Goal: Transaction & Acquisition: Purchase product/service

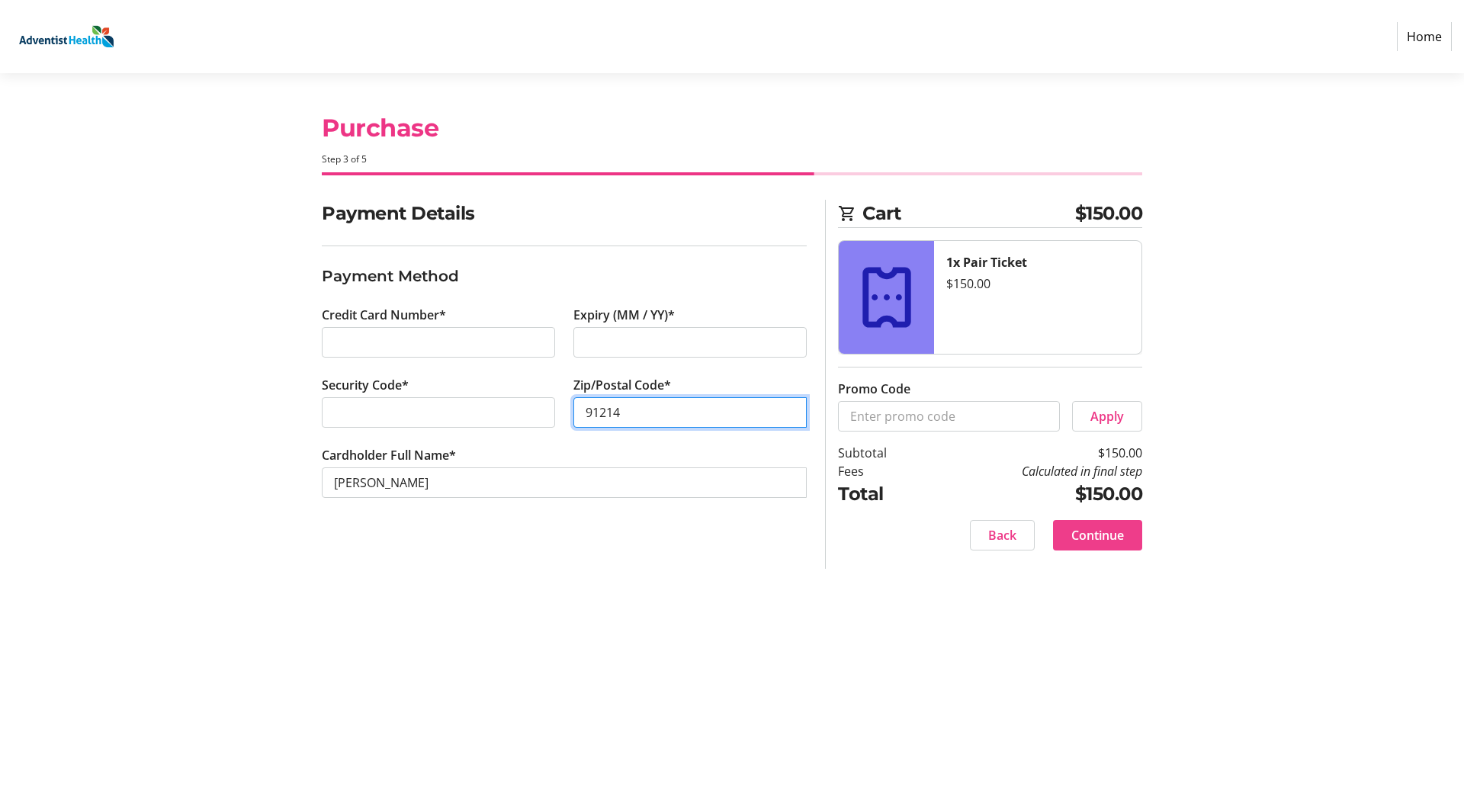
type input "91214"
click at [1108, 537] on span "Continue" at bounding box center [1098, 535] width 53 height 18
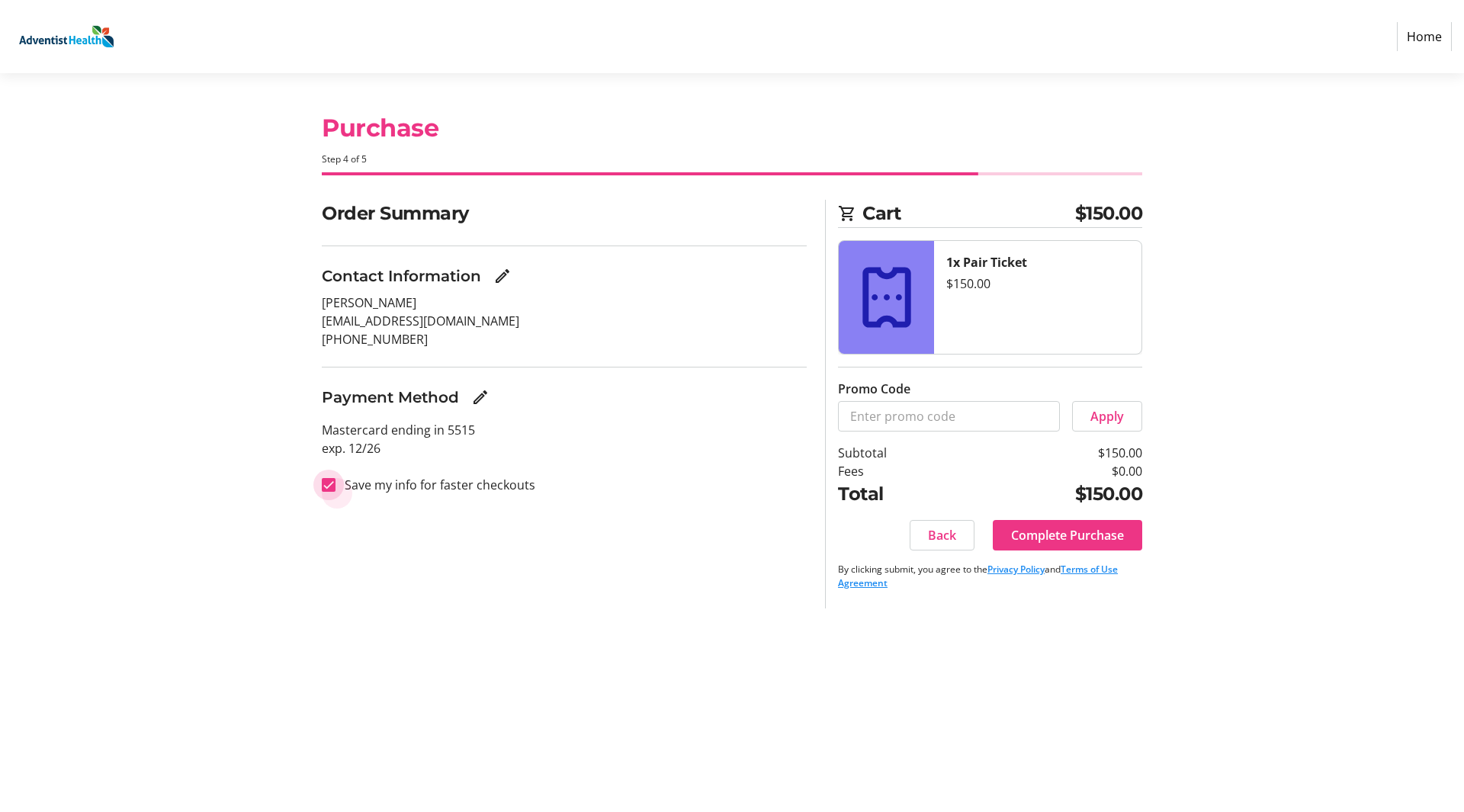
click at [330, 480] on input "Save my info for faster checkouts" at bounding box center [328, 484] width 14 height 14
checkbox input "false"
click at [1066, 530] on span "Complete Purchase" at bounding box center [1068, 535] width 113 height 18
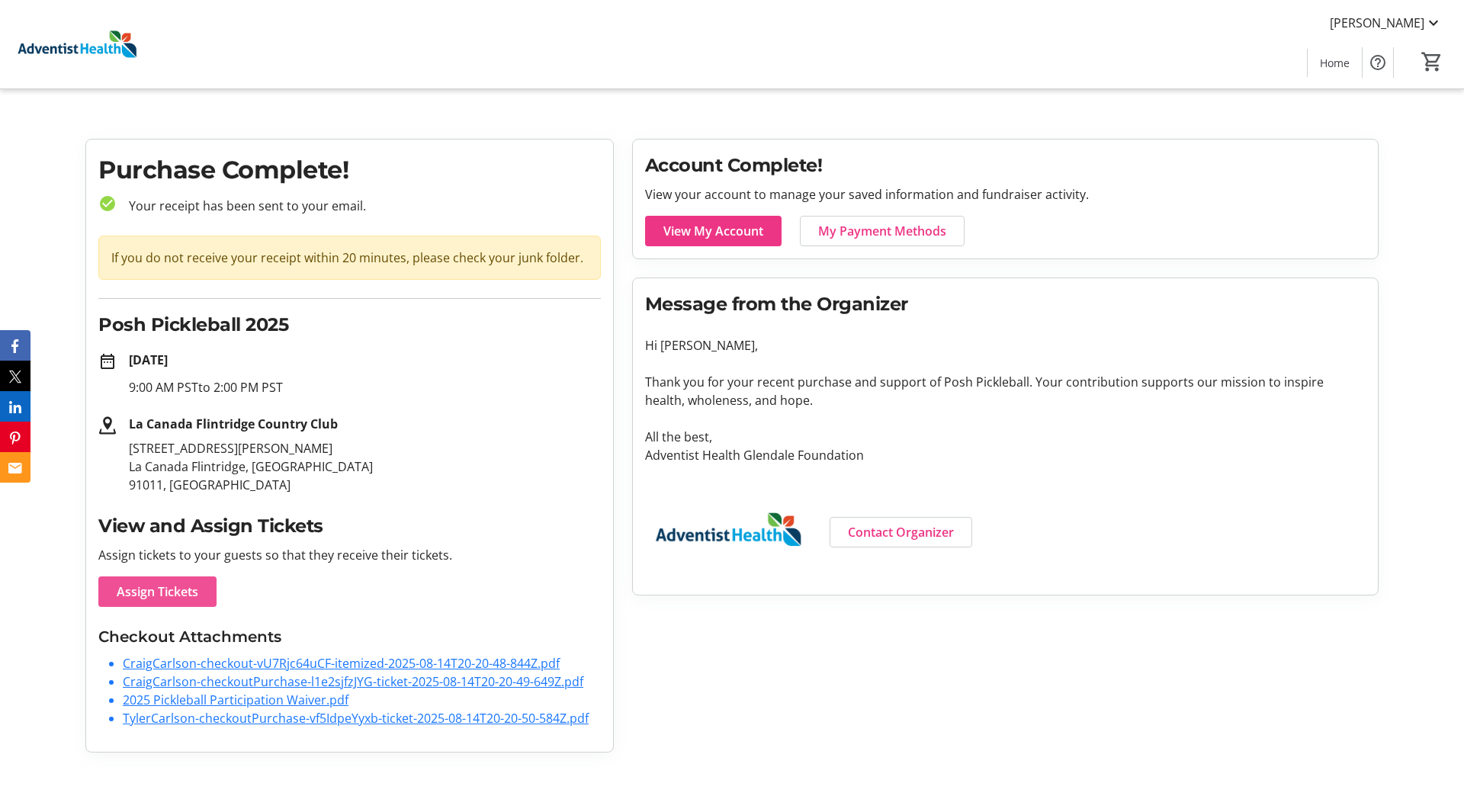
click at [154, 588] on span "Assign Tickets" at bounding box center [157, 591] width 82 height 18
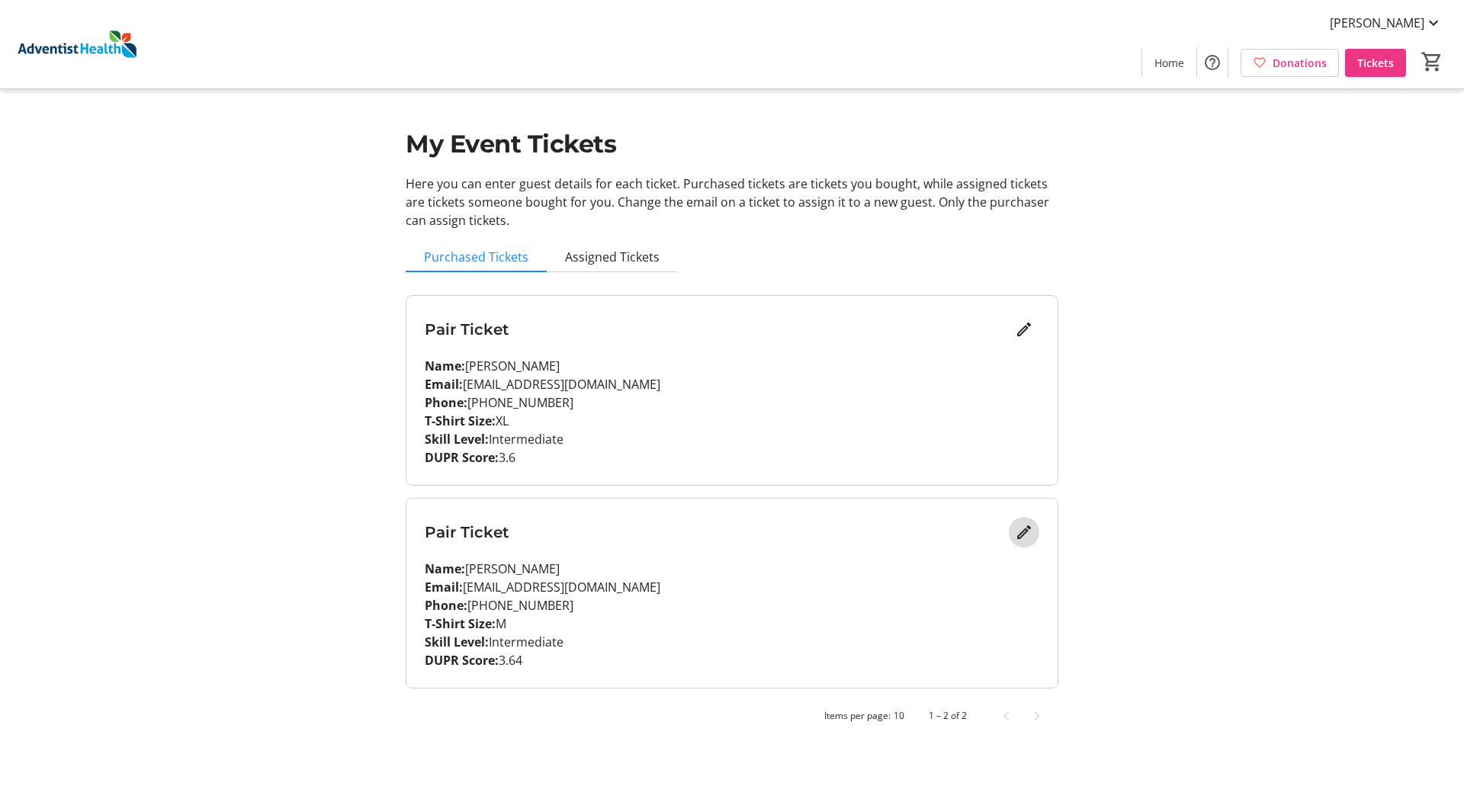
click at [1024, 531] on mat-icon "Edit" at bounding box center [1024, 532] width 18 height 18
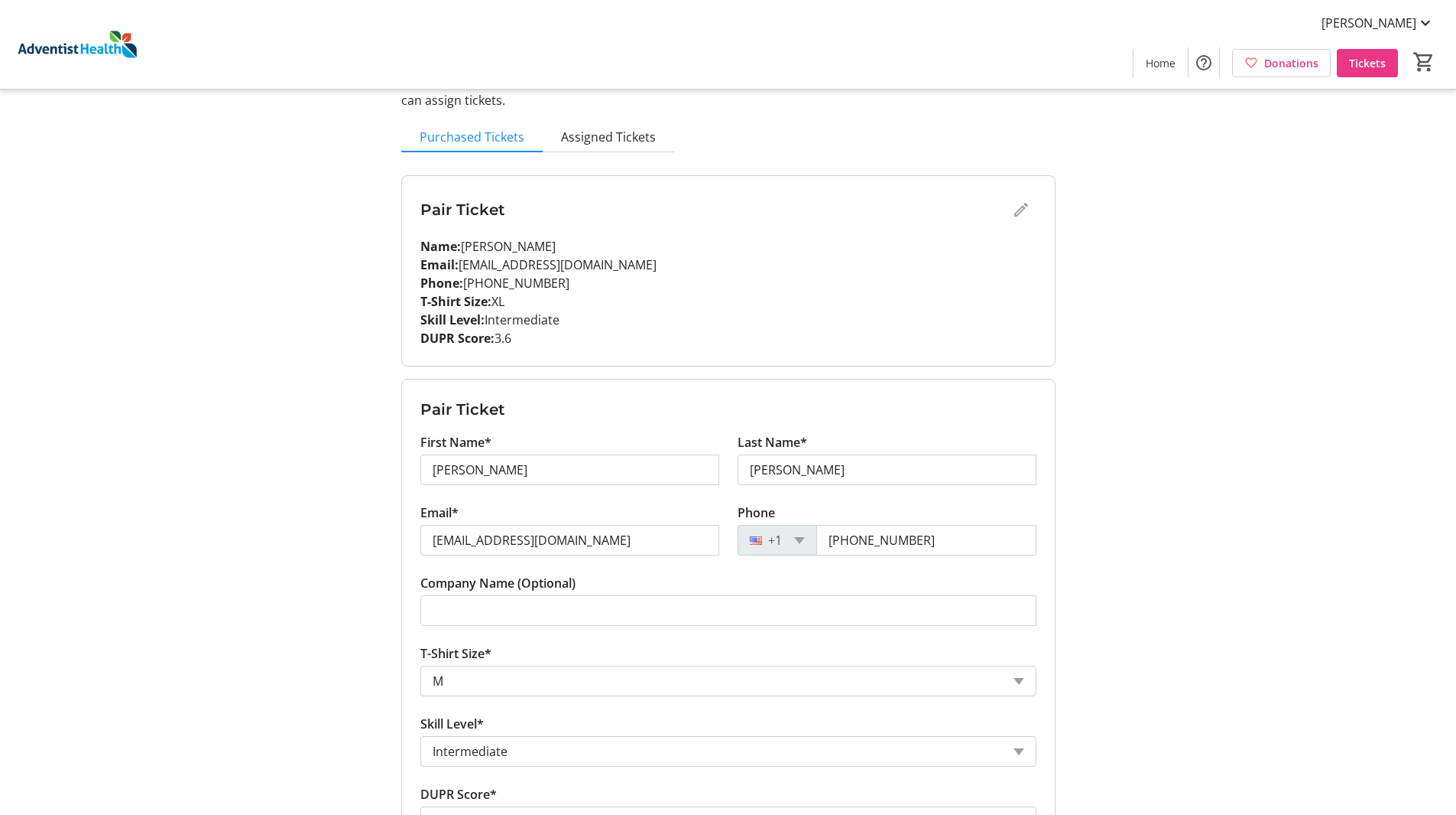
scroll to position [284, 0]
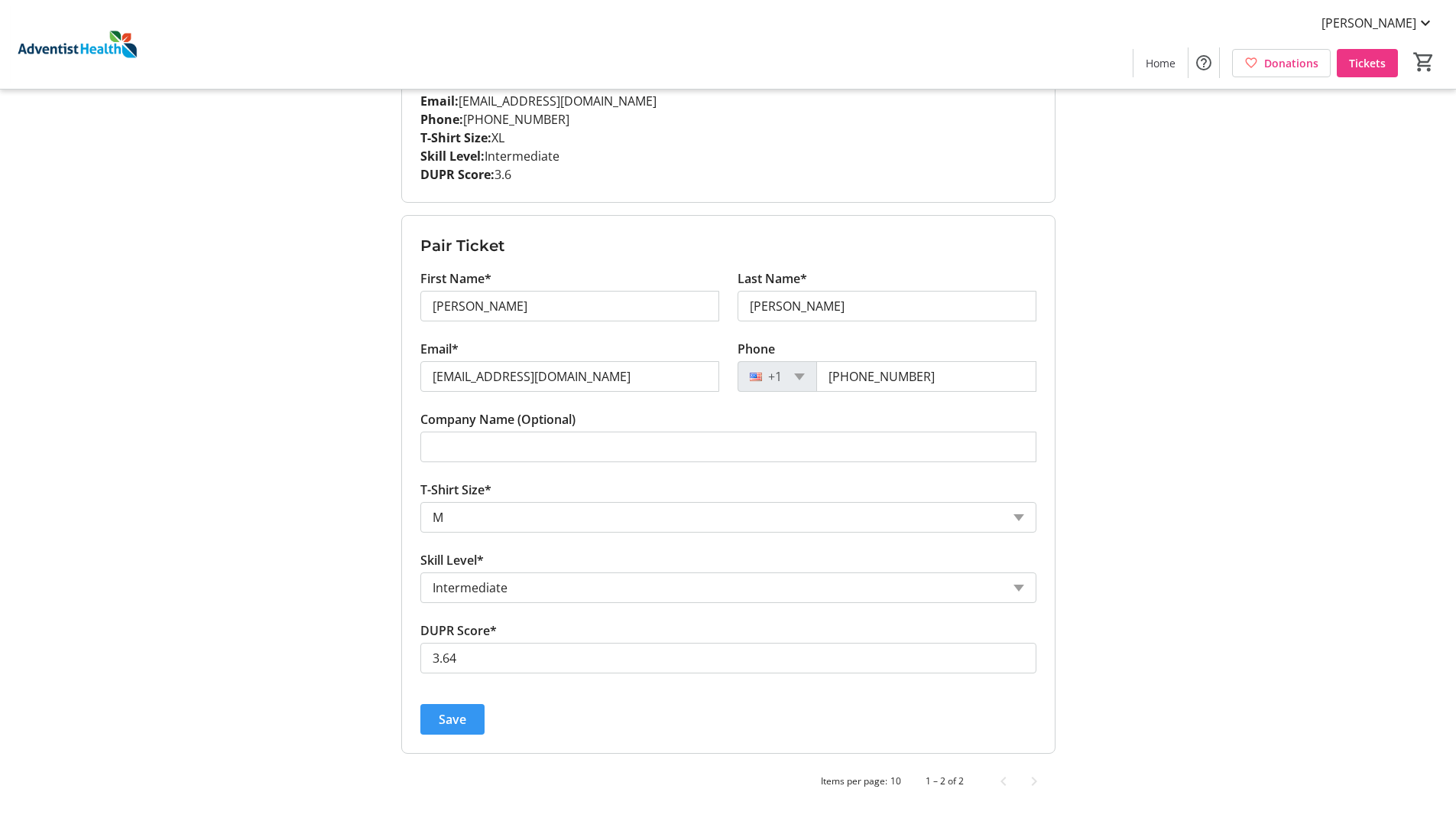
click at [454, 715] on span "Save" at bounding box center [453, 719] width 27 height 18
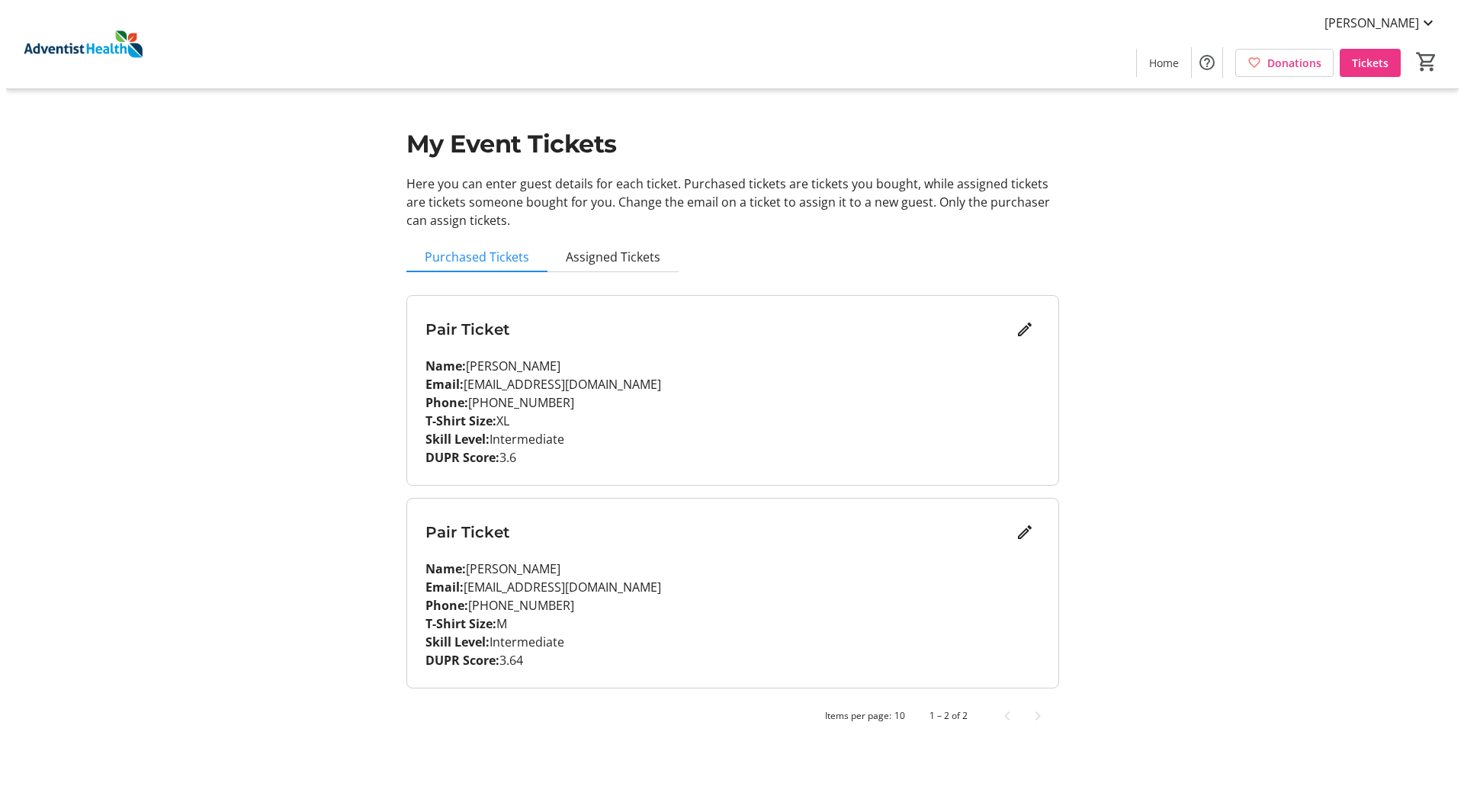
scroll to position [0, 0]
click at [587, 260] on span "Assigned Tickets" at bounding box center [612, 256] width 95 height 12
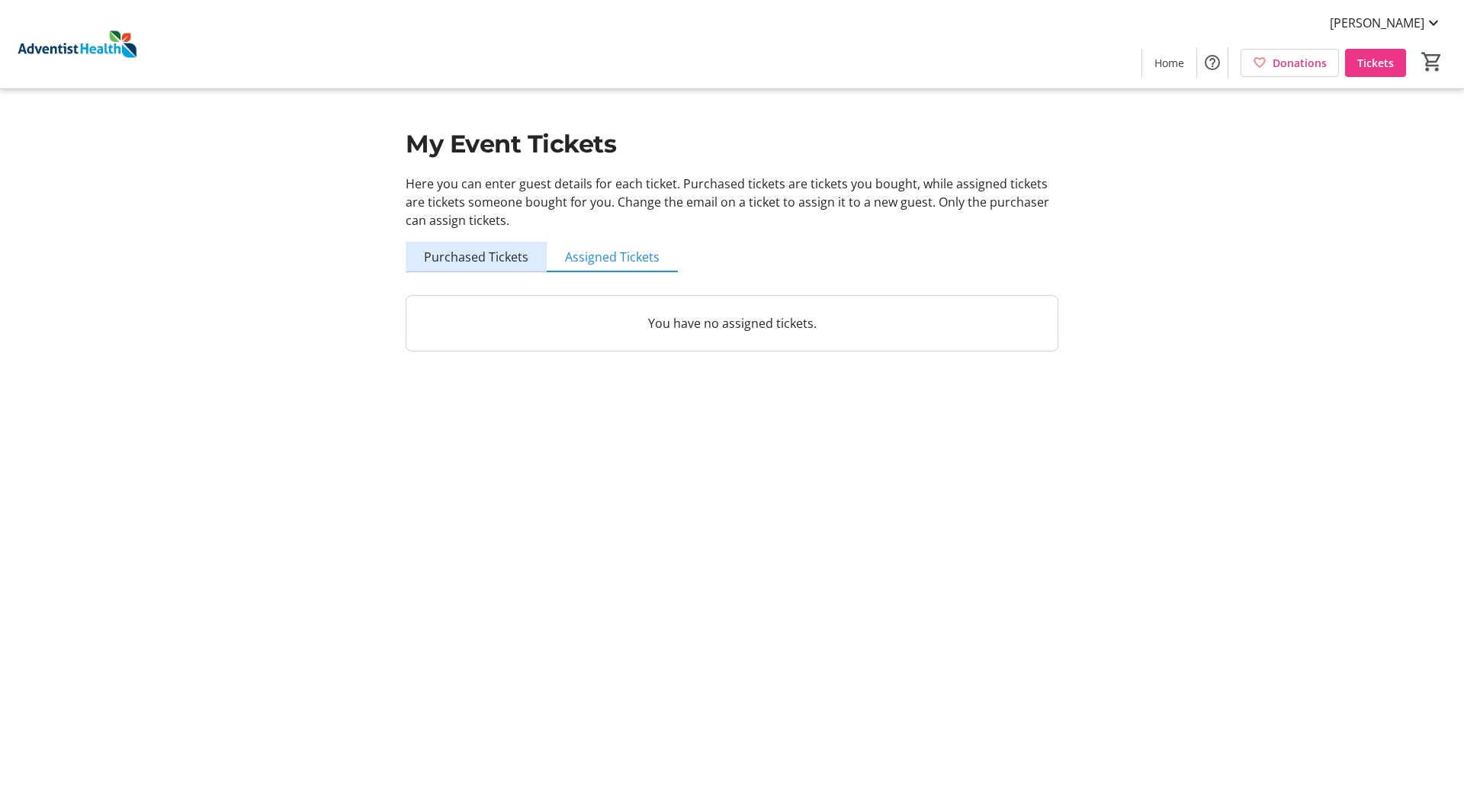
click at [481, 253] on span "Purchased Tickets" at bounding box center [475, 256] width 105 height 12
